Goal: Information Seeking & Learning: Find contact information

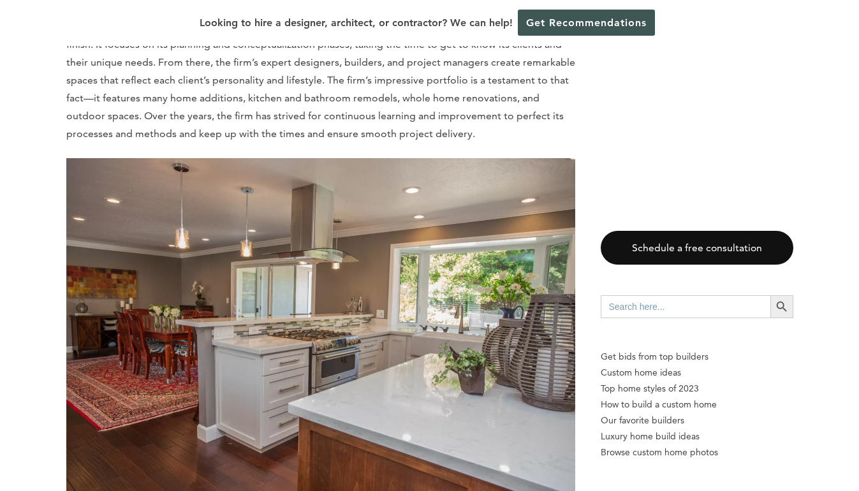
scroll to position [1808, 0]
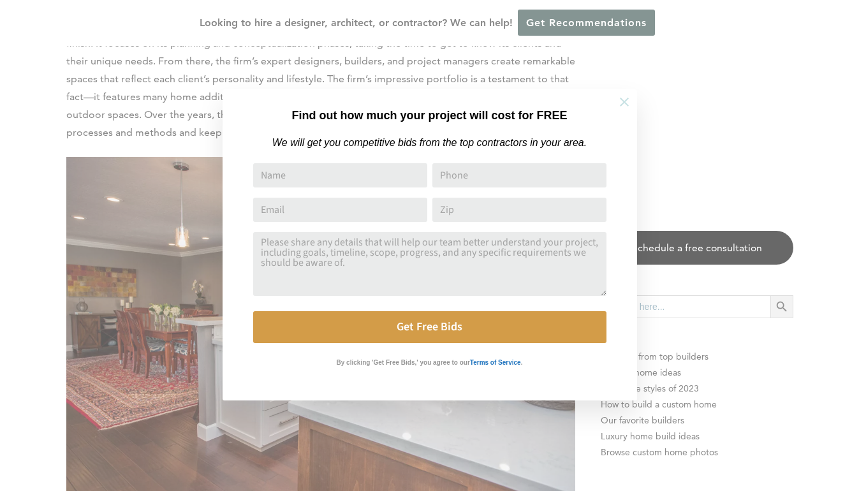
click at [626, 104] on icon at bounding box center [624, 102] width 9 height 9
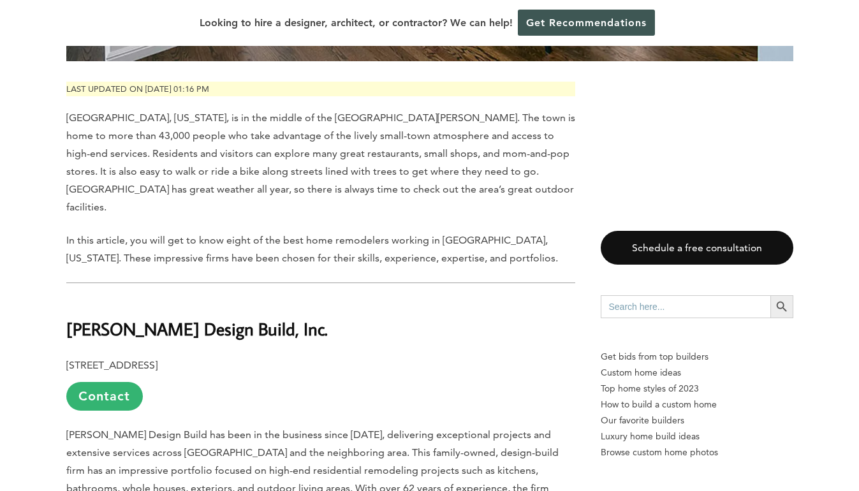
scroll to position [616, 0]
click at [106, 382] on link "Contact" at bounding box center [104, 396] width 77 height 29
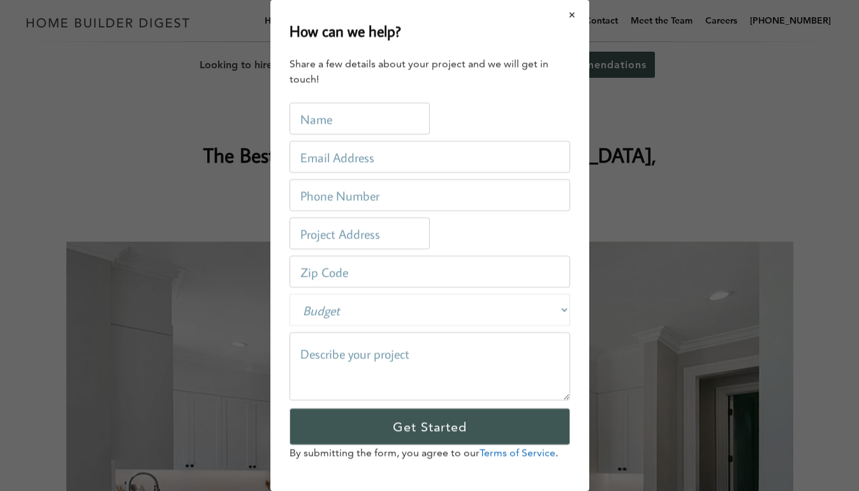
click at [572, 15] on button "Close modal" at bounding box center [572, 14] width 34 height 27
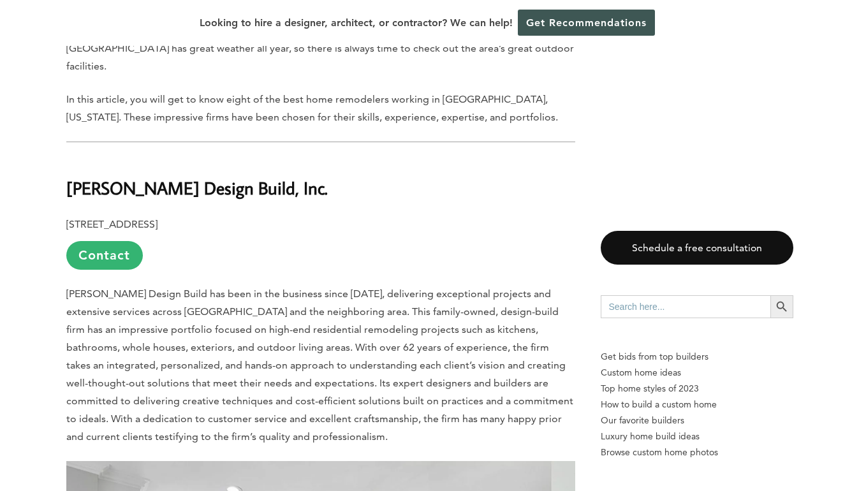
scroll to position [757, 0]
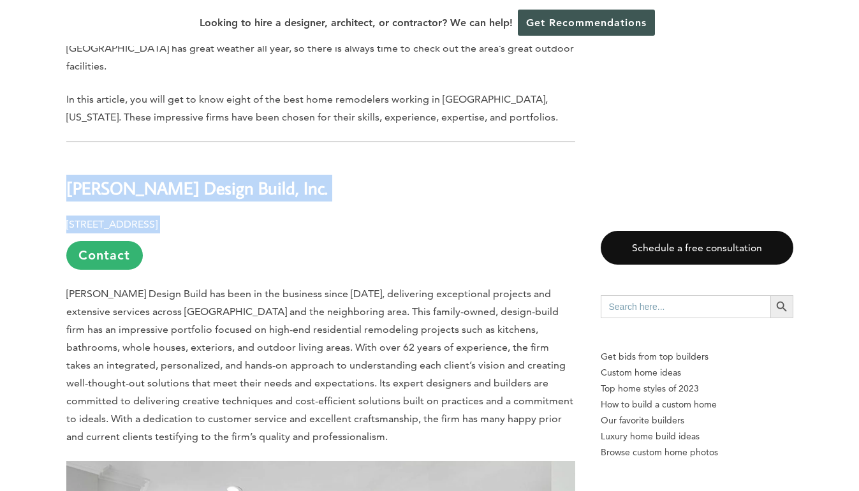
drag, startPoint x: 64, startPoint y: 133, endPoint x: 290, endPoint y: 173, distance: 229.3
copy div "Gayler Design Build, Inc. 390 Diablo Road, Suite 210, Danville, CA 94526"
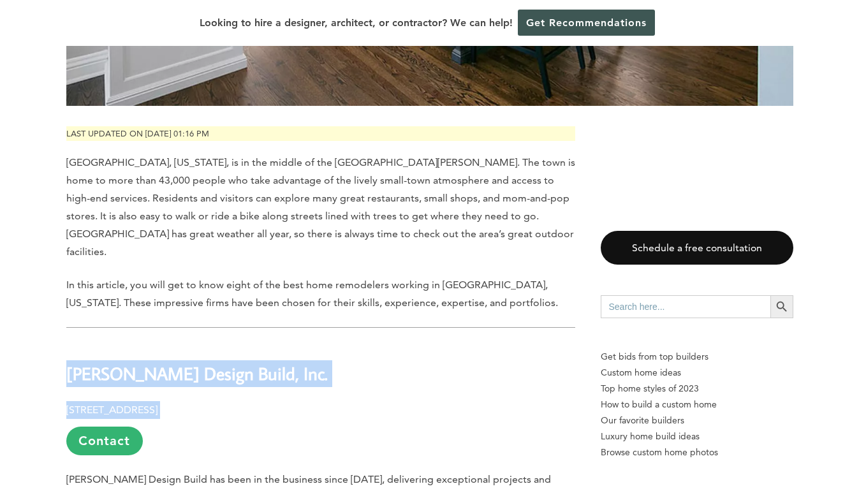
scroll to position [571, 1]
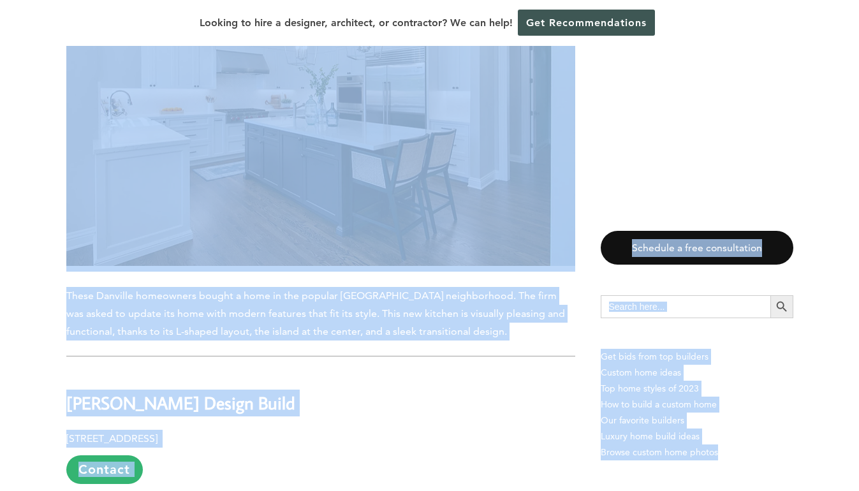
scroll to position [1351, 0]
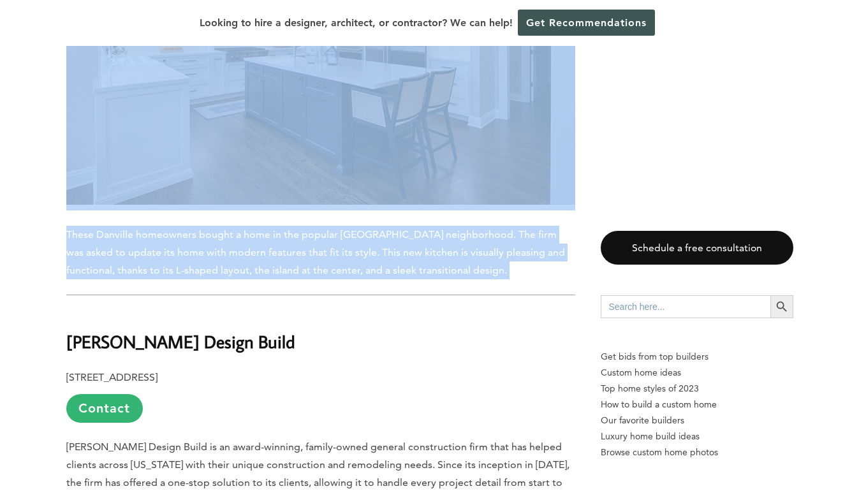
drag, startPoint x: 55, startPoint y: 195, endPoint x: 301, endPoint y: 272, distance: 257.1
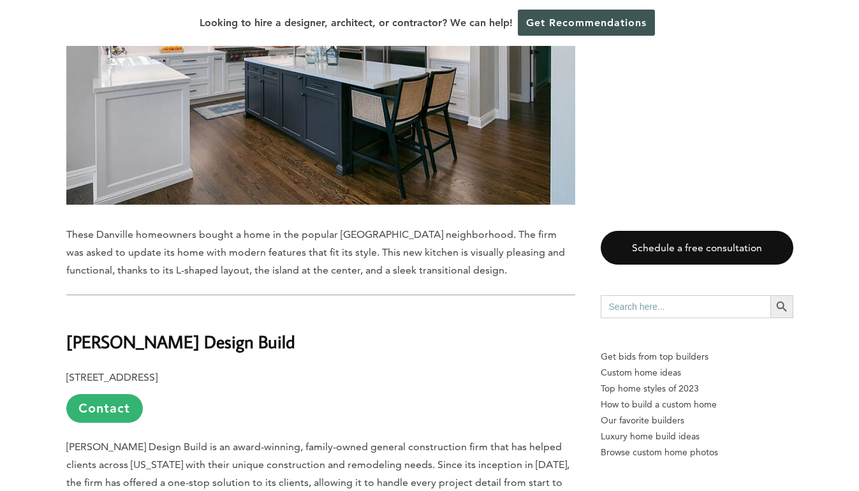
click at [493, 369] on p "3021 Citrus Circle, #170, Walnut Creek, CA 94598 Contact" at bounding box center [320, 396] width 509 height 54
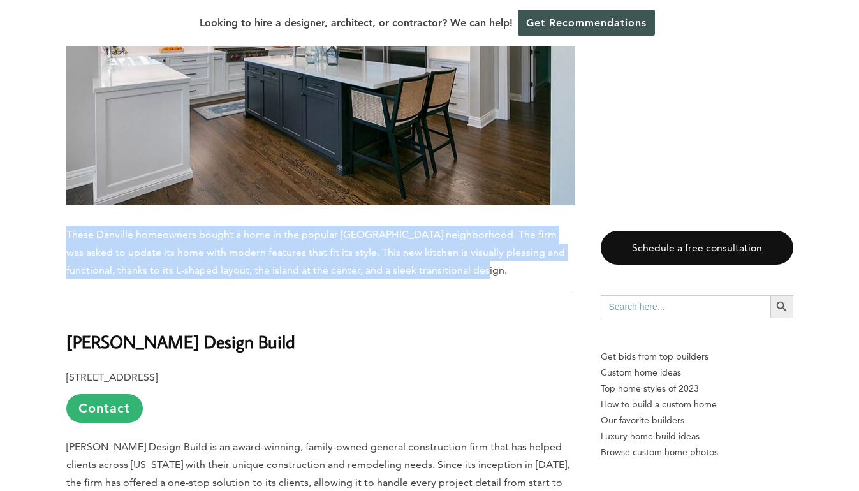
drag, startPoint x: 64, startPoint y: 181, endPoint x: 463, endPoint y: 221, distance: 401.2
copy span "These Danville homeowners bought a home in the popular [GEOGRAPHIC_DATA] neighb…"
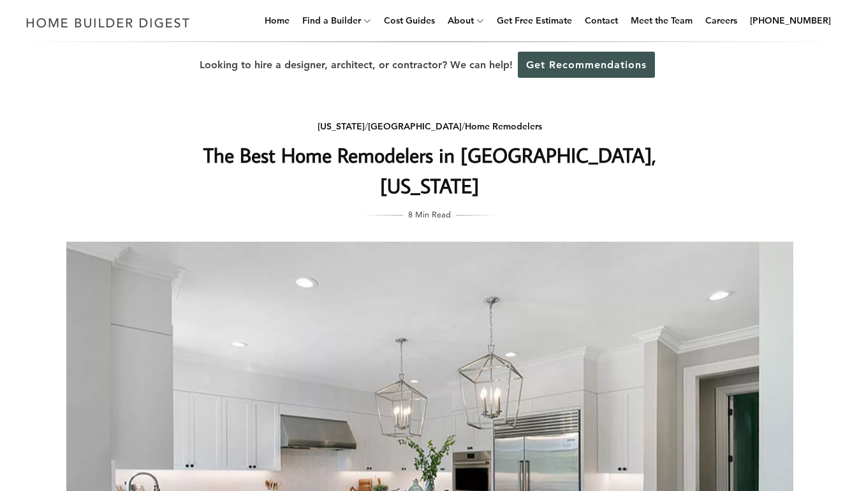
scroll to position [0, 0]
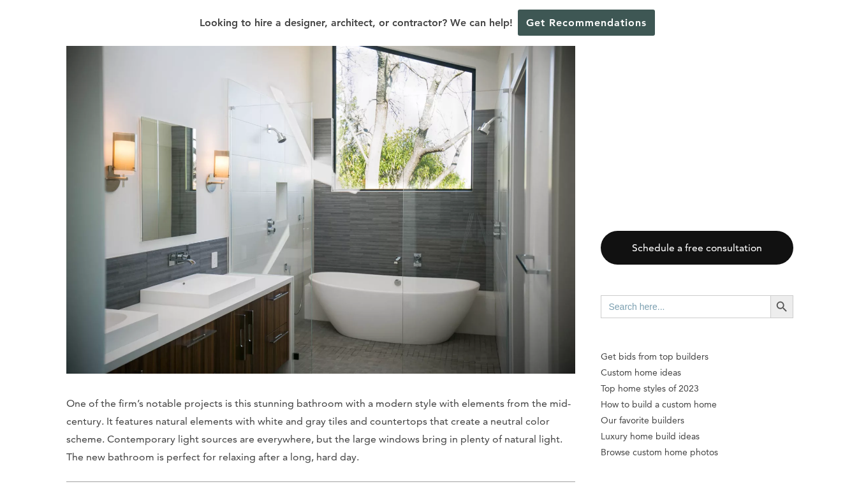
scroll to position [4942, 0]
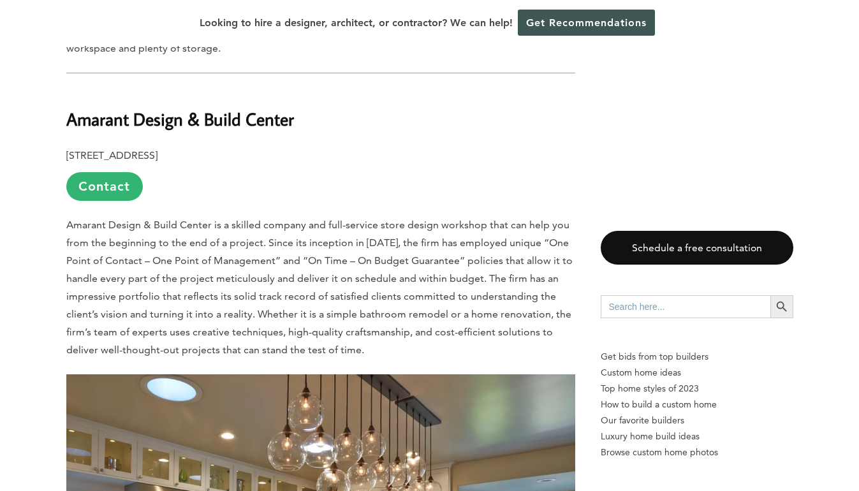
scroll to position [3815, 0]
click at [149, 108] on b "Amarant Design & Build Center" at bounding box center [180, 119] width 228 height 22
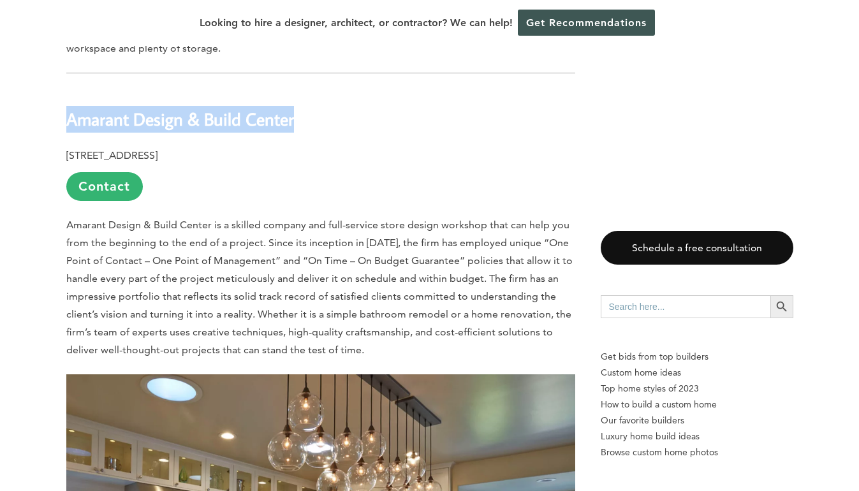
drag, startPoint x: 318, startPoint y: 66, endPoint x: 64, endPoint y: 57, distance: 253.3
click at [64, 57] on div "Last updated on May 27th, 2024 at 01:16 pm Danville, California, is in the midd…" at bounding box center [430, 365] width 768 height 7007
copy b "Amarant Design & Build Center"
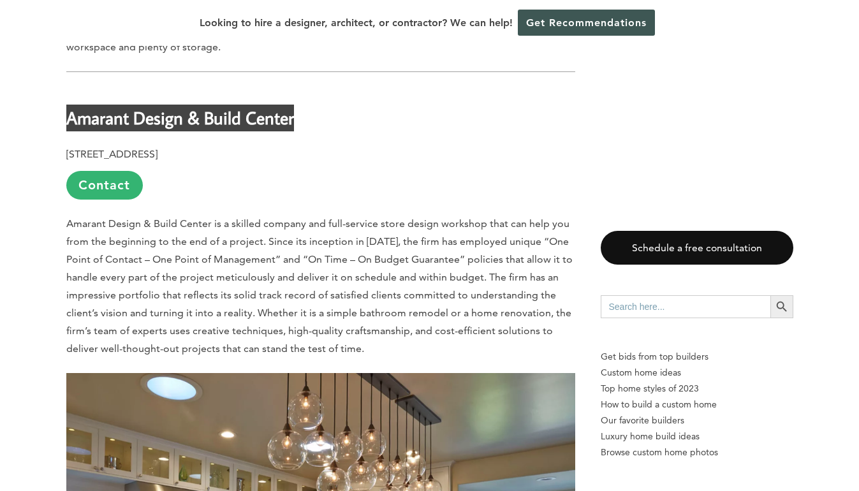
scroll to position [3816, 0]
